Goal: Task Accomplishment & Management: Manage account settings

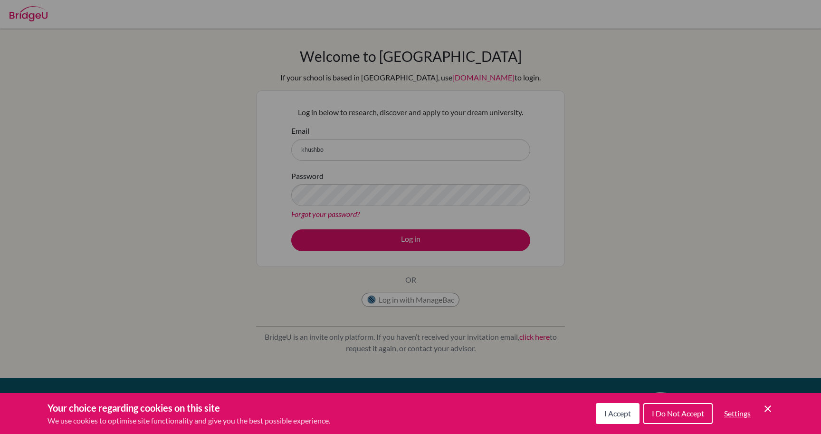
click at [622, 407] on button "I Accept" at bounding box center [618, 413] width 44 height 21
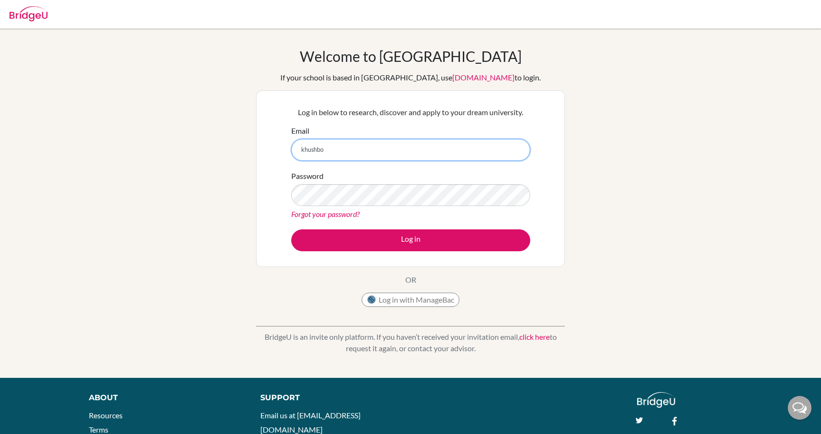
click at [329, 155] on input "khushbo" at bounding box center [410, 150] width 239 height 22
type input "khushboo.singh+advisor@cialfo.com.sg"
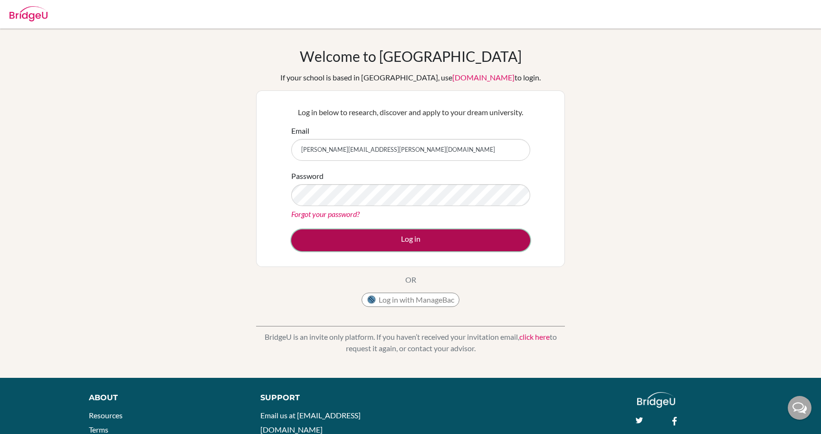
click at [406, 238] on button "Log in" at bounding box center [410, 240] width 239 height 22
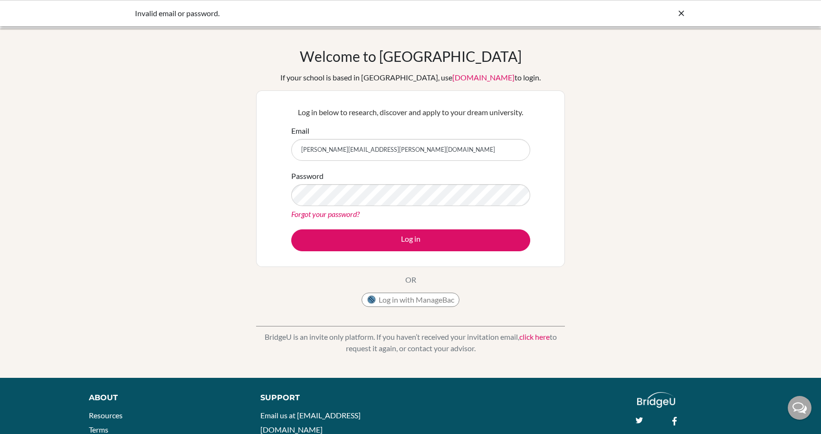
click at [344, 149] on input "khushboo.singh+advisor@cialfo.com.sg" at bounding box center [410, 150] width 239 height 22
drag, startPoint x: 341, startPoint y: 149, endPoint x: 363, endPoint y: 150, distance: 22.4
click at [363, 150] on input "khushboo.singh+advisor@cialfo.com.sg" at bounding box center [410, 150] width 239 height 22
type input "khushboo.singh@cialfo.com.sg"
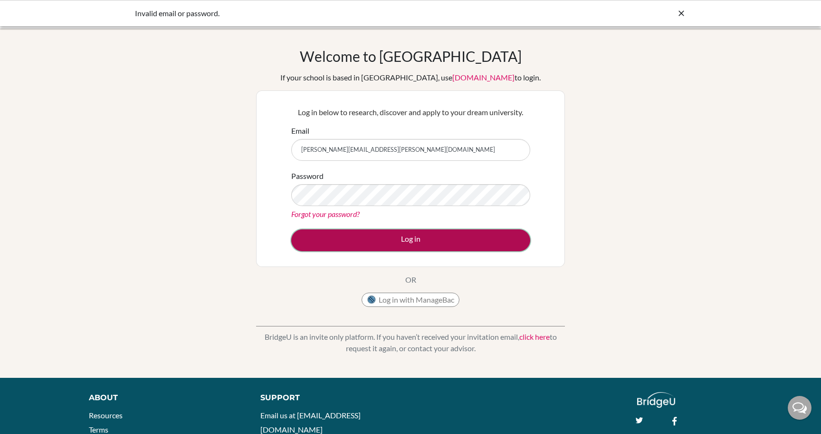
click at [424, 235] on button "Log in" at bounding box center [410, 240] width 239 height 22
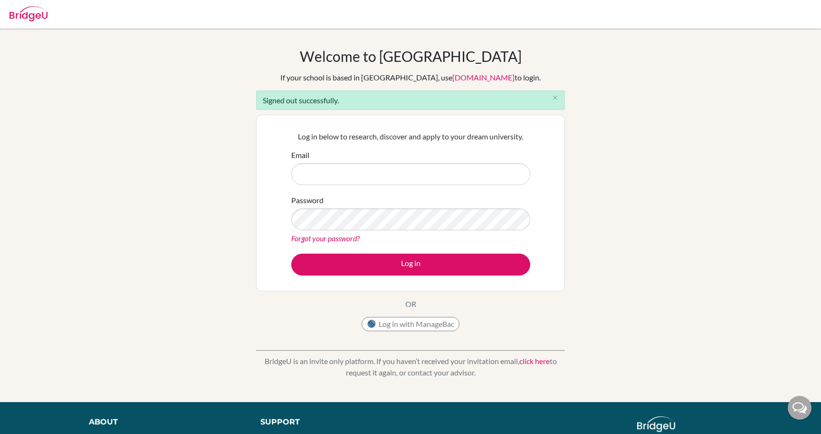
click at [322, 171] on input "Email" at bounding box center [410, 174] width 239 height 22
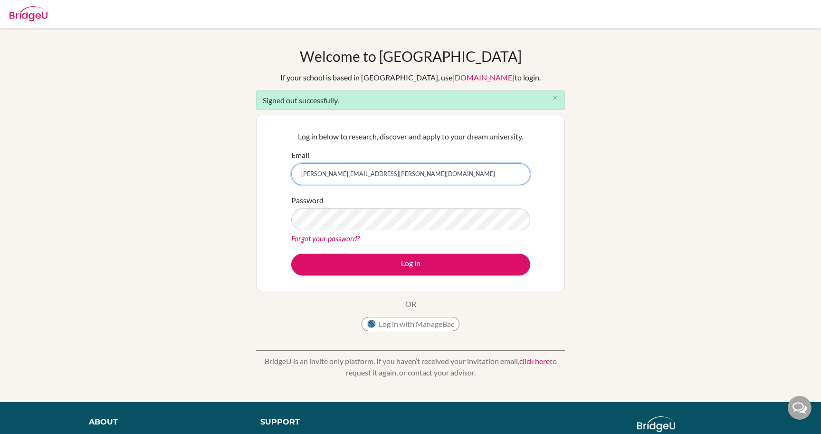
type input "[PERSON_NAME][EMAIL_ADDRESS][PERSON_NAME][DOMAIN_NAME]"
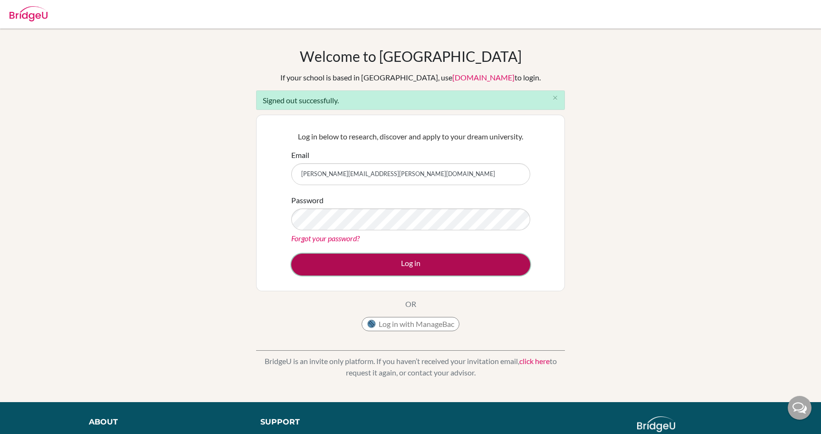
click at [428, 262] on button "Log in" at bounding box center [410, 264] width 239 height 22
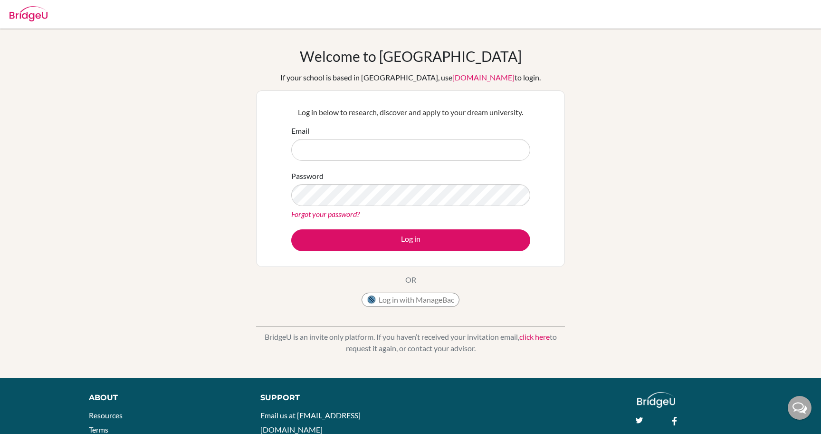
click at [362, 153] on input "Email" at bounding box center [410, 150] width 239 height 22
type input "[PERSON_NAME][EMAIL_ADDRESS][PERSON_NAME][DOMAIN_NAME]"
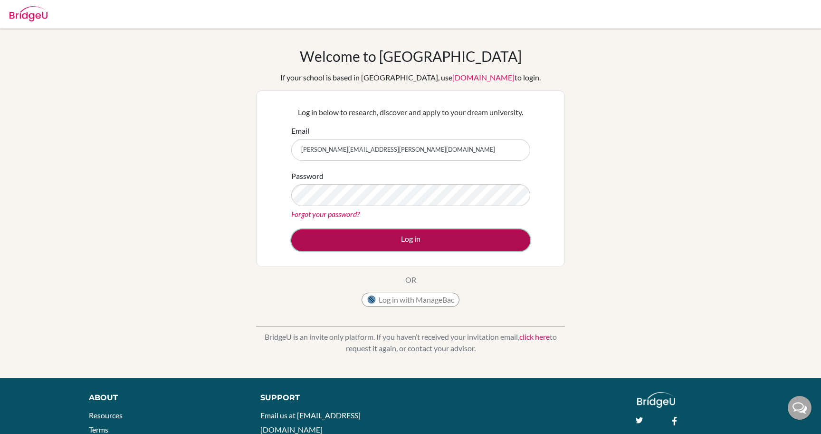
click at [421, 242] on button "Log in" at bounding box center [410, 240] width 239 height 22
